Goal: Check status: Check status

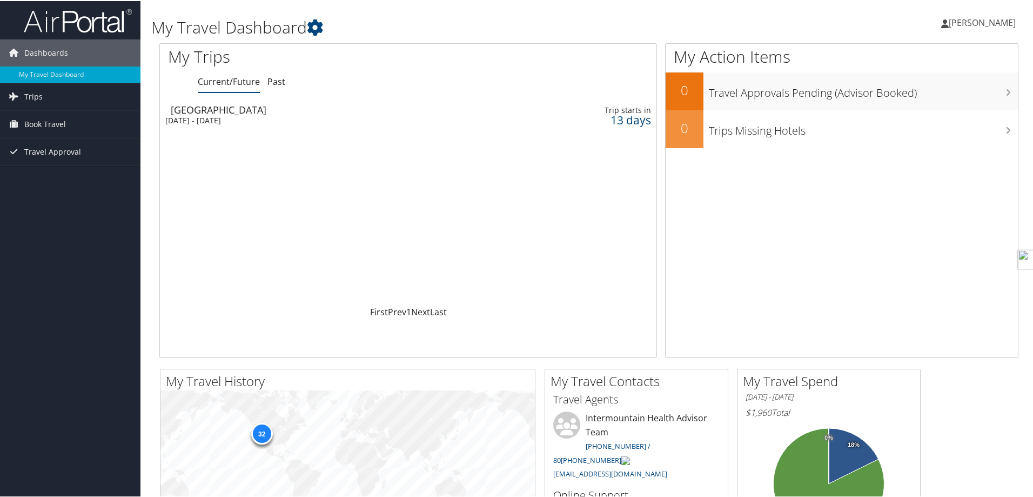
click at [234, 111] on div "[GEOGRAPHIC_DATA]" at bounding box center [324, 109] width 307 height 10
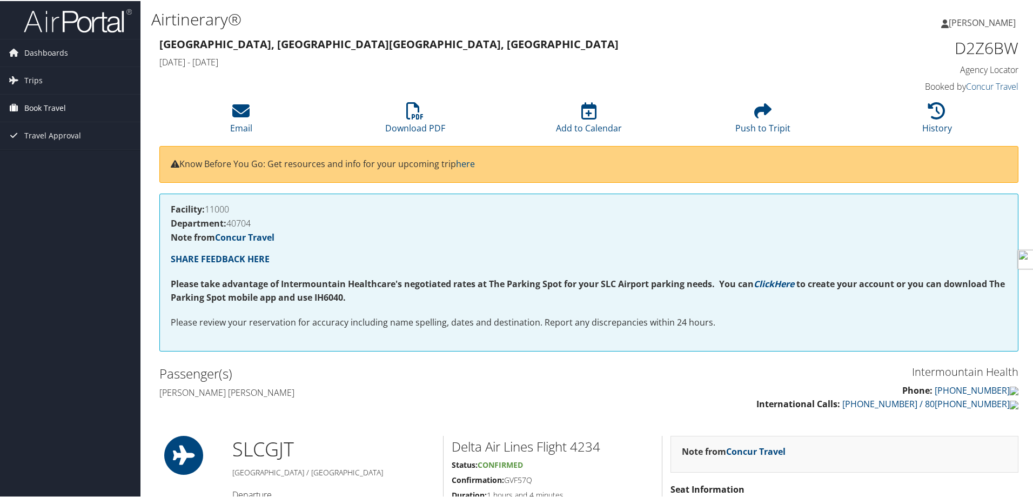
click at [63, 108] on span "Book Travel" at bounding box center [45, 106] width 42 height 27
click at [69, 164] on link "Book/Manage Online Trips" at bounding box center [70, 161] width 141 height 16
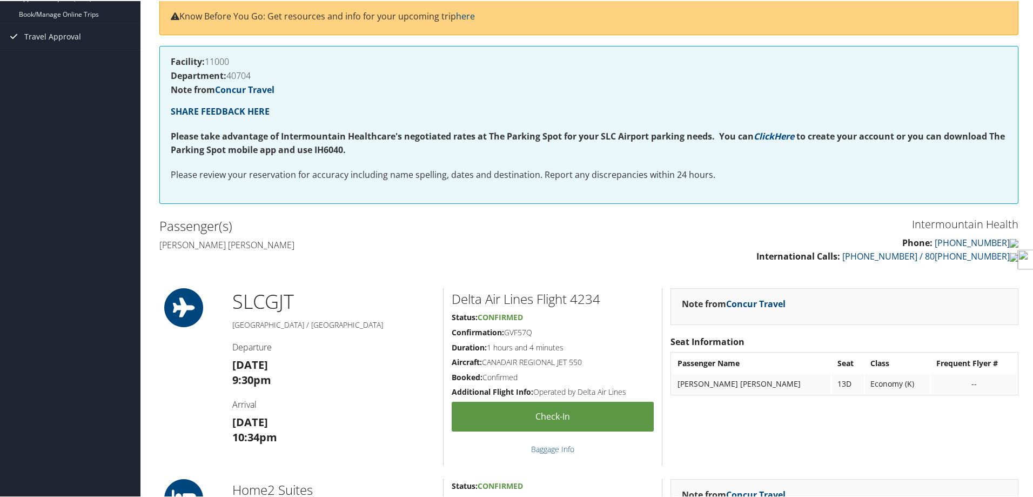
scroll to position [54, 0]
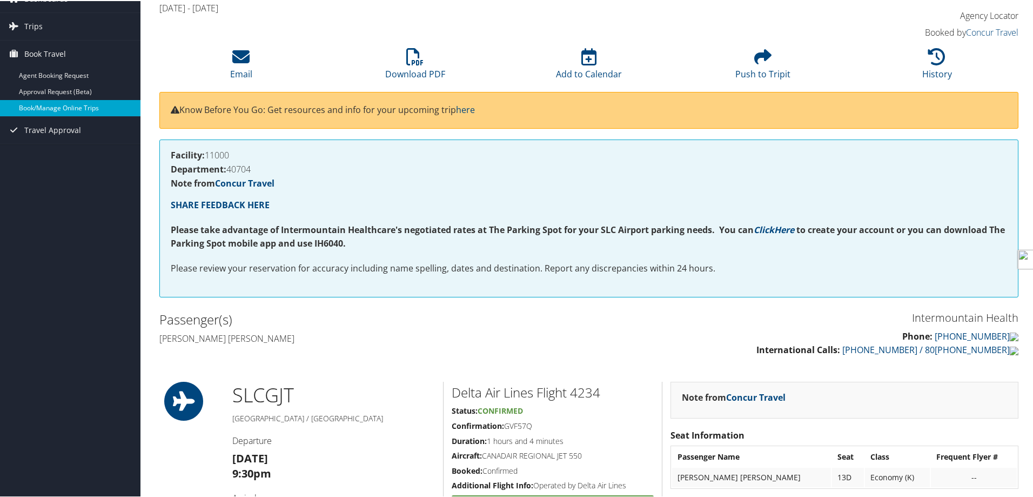
click at [81, 102] on link "Book/Manage Online Trips" at bounding box center [70, 107] width 141 height 16
